Goal: Navigation & Orientation: Find specific page/section

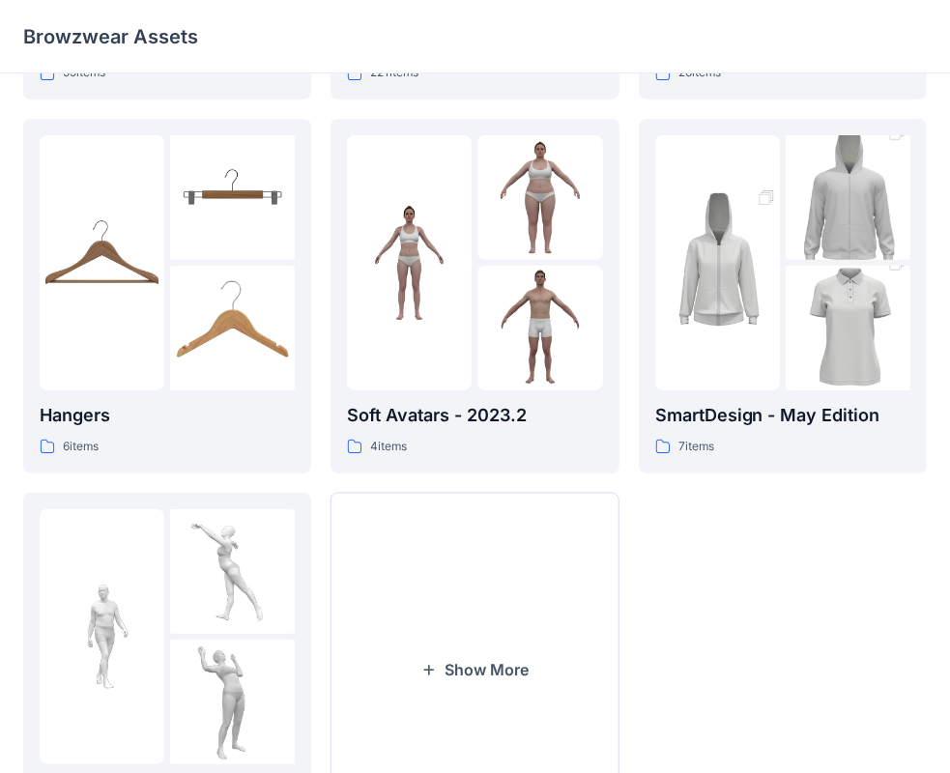
scroll to position [189, 0]
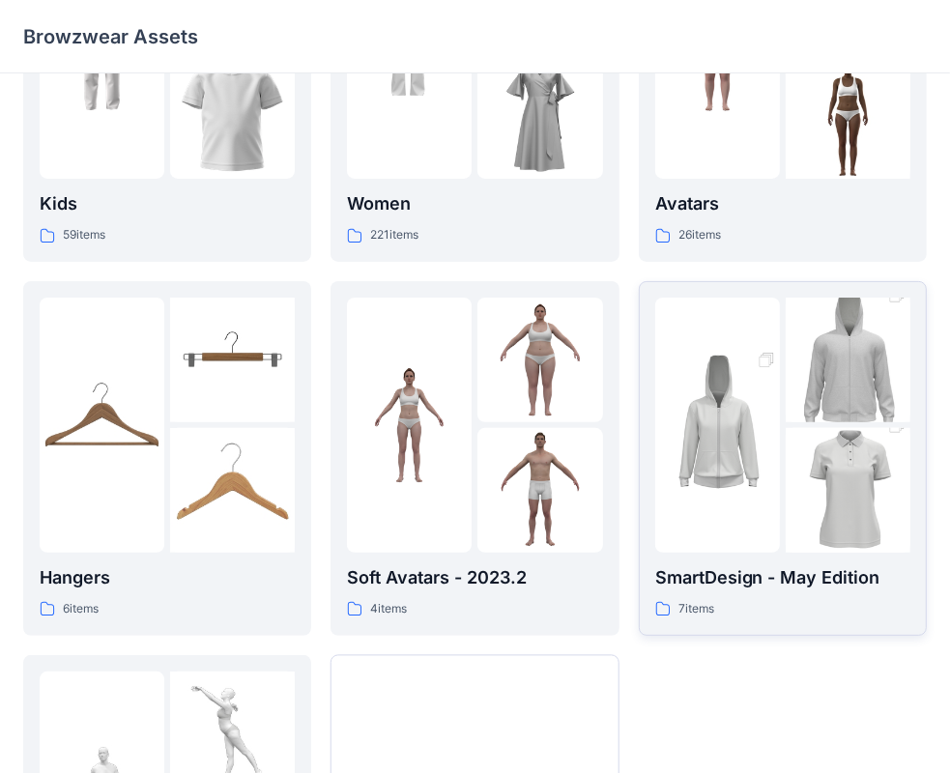
click at [761, 433] on img at bounding box center [717, 424] width 125 height 187
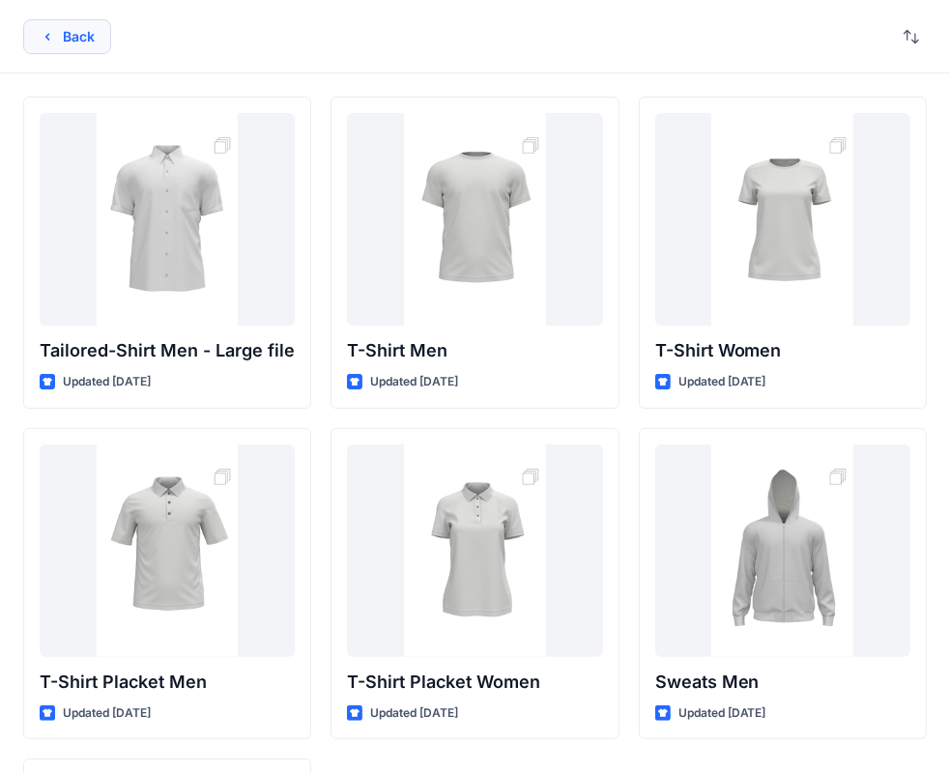
click at [46, 38] on icon "button" at bounding box center [47, 36] width 15 height 15
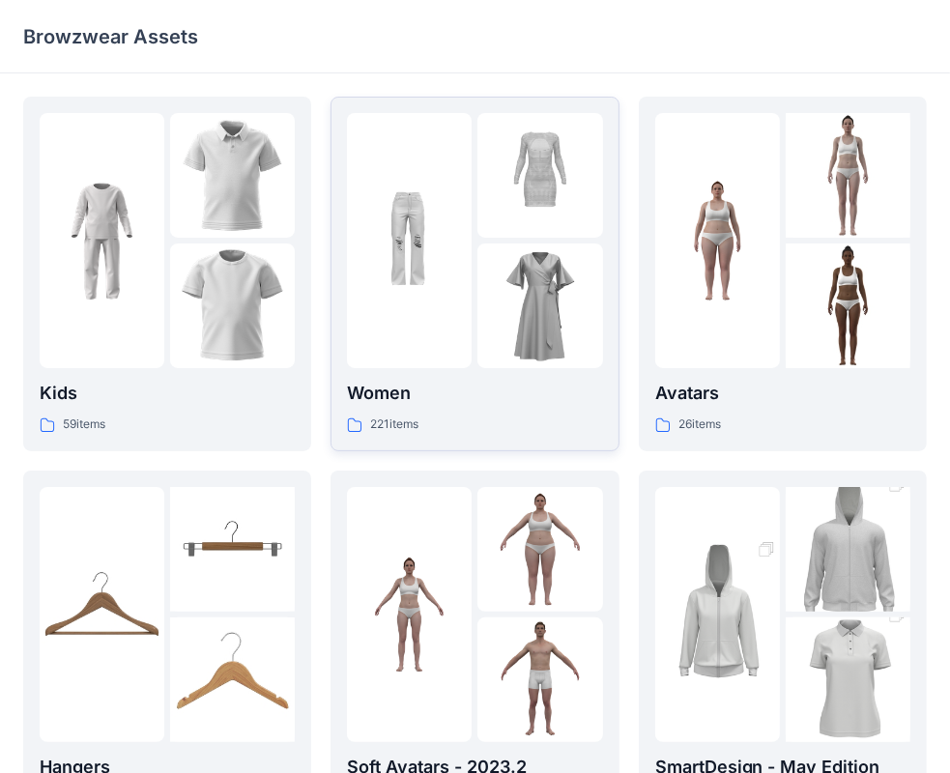
scroll to position [97, 0]
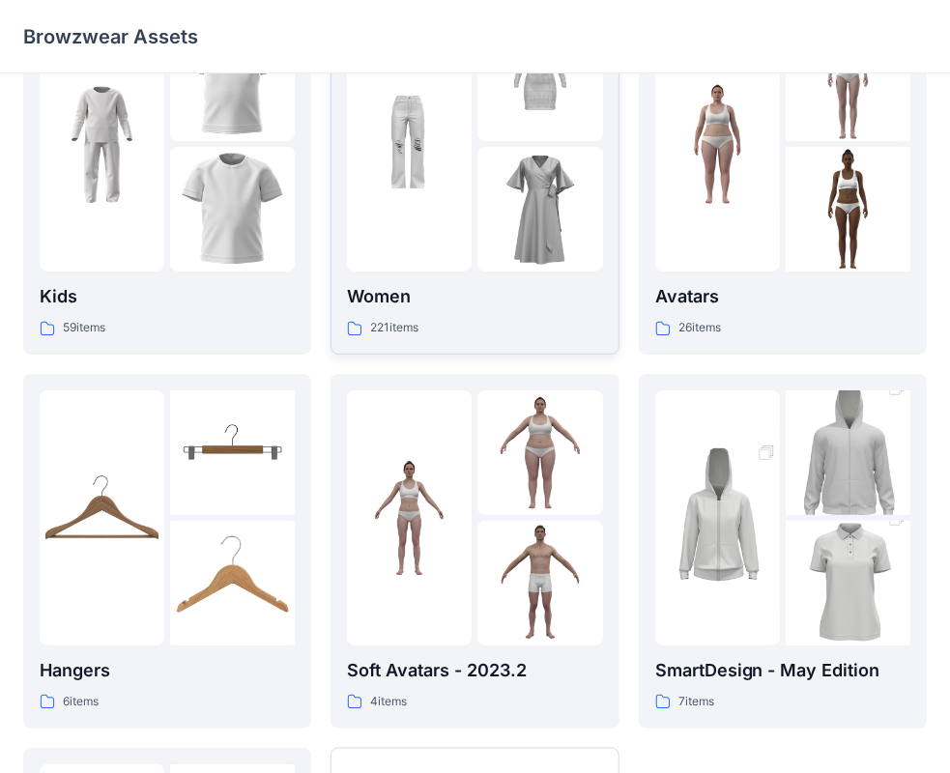
click at [530, 226] on img at bounding box center [539, 209] width 125 height 125
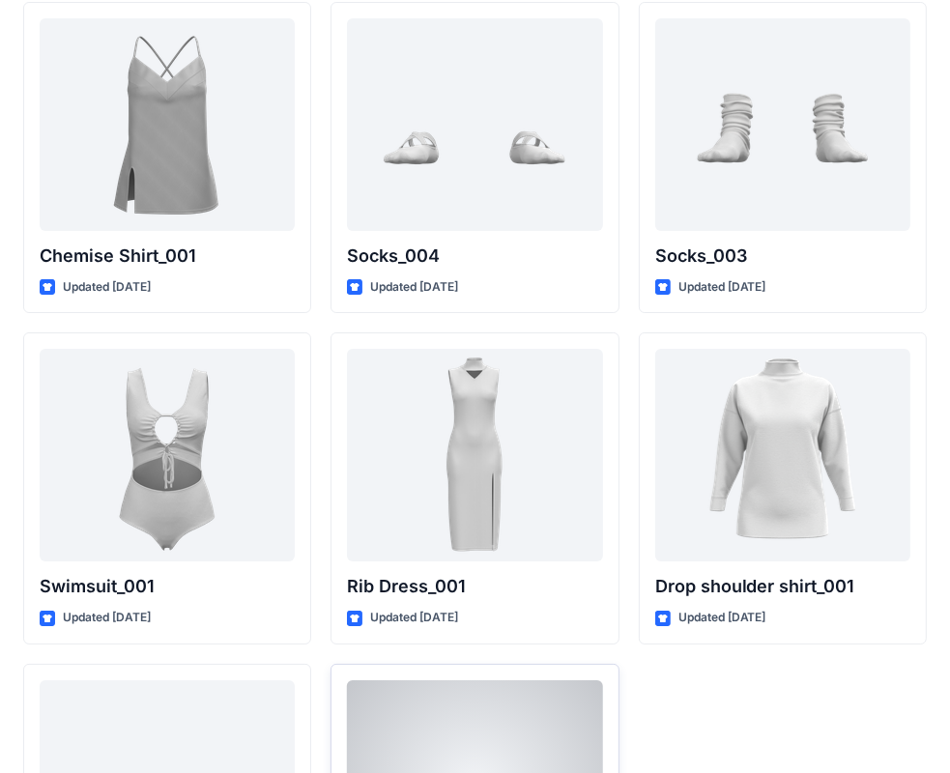
scroll to position [23306, 0]
